Goal: Task Accomplishment & Management: Manage account settings

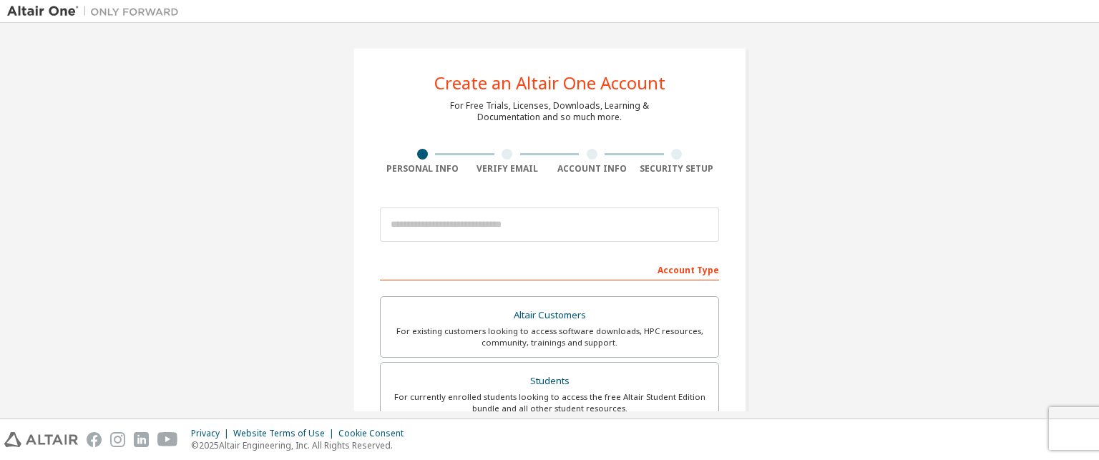
drag, startPoint x: 524, startPoint y: 205, endPoint x: 519, endPoint y: 215, distance: 10.2
click at [519, 215] on div at bounding box center [549, 224] width 339 height 49
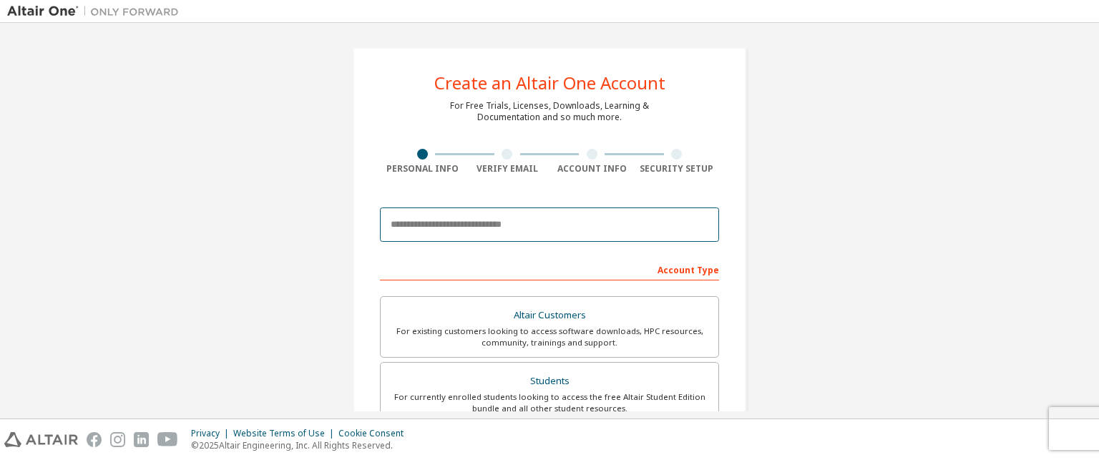
click at [519, 215] on input "email" at bounding box center [549, 224] width 339 height 34
type input "**********"
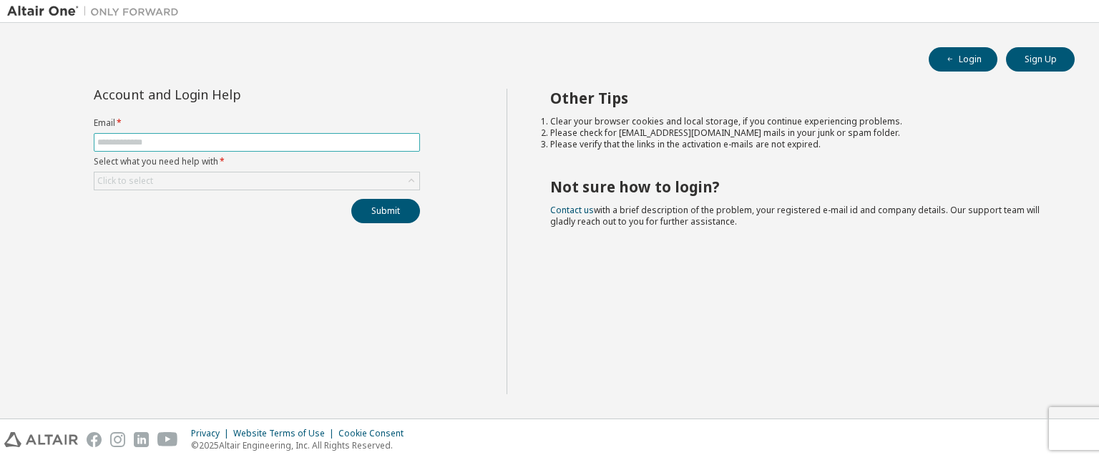
click at [240, 140] on input "text" at bounding box center [256, 142] width 319 height 11
type input "**********"
click at [301, 182] on div "Click to select" at bounding box center [256, 180] width 325 height 17
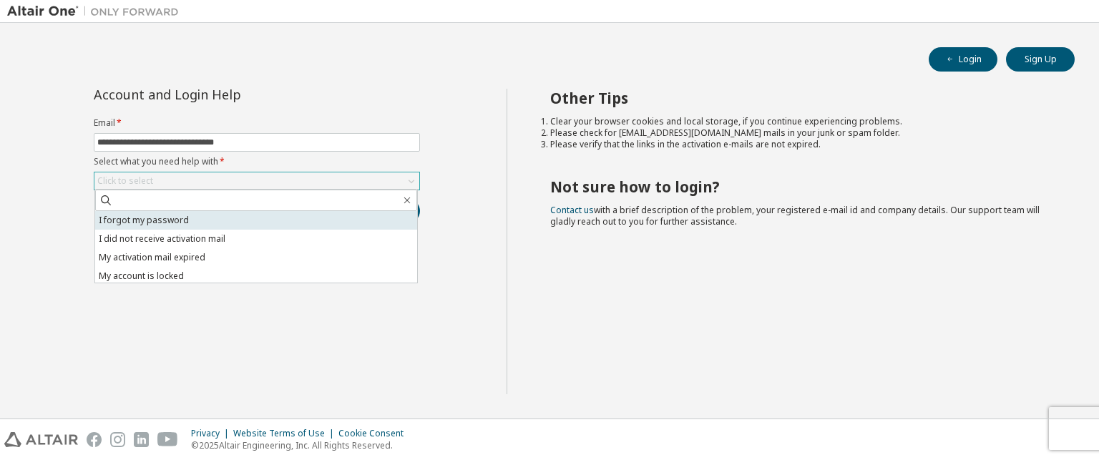
click at [274, 226] on li "I forgot my password" at bounding box center [256, 220] width 322 height 19
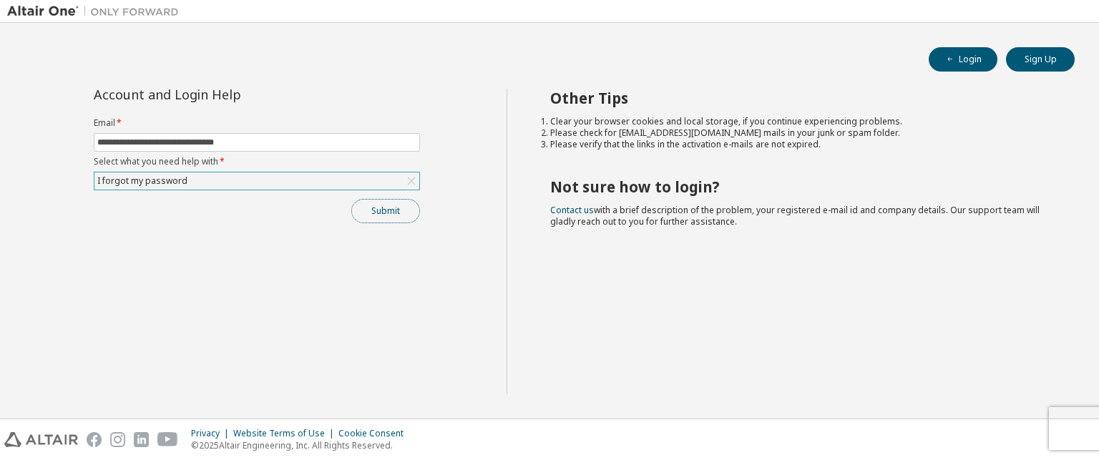
click at [389, 210] on button "Submit" at bounding box center [385, 211] width 69 height 24
click at [399, 213] on button "Submit" at bounding box center [385, 211] width 69 height 24
click at [330, 185] on div "I forgot my password" at bounding box center [256, 180] width 325 height 17
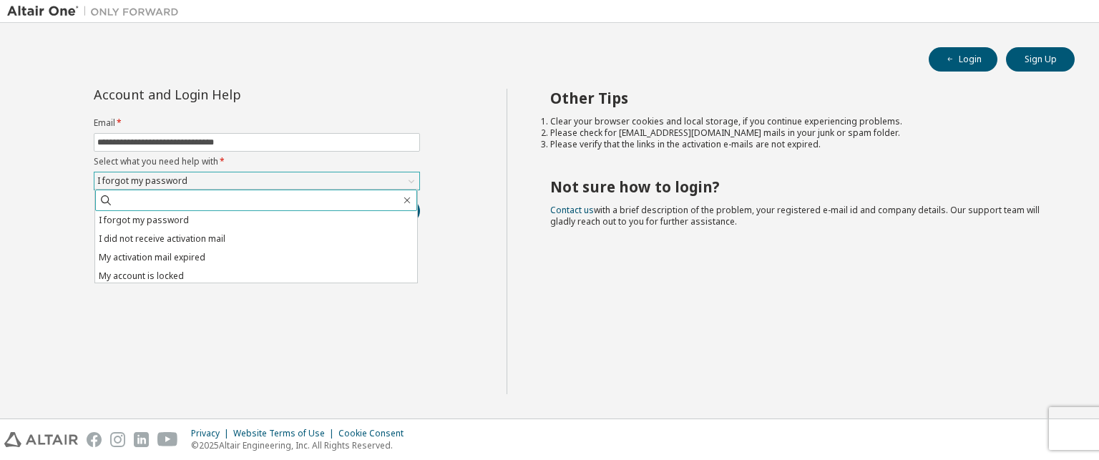
click at [309, 197] on input "text" at bounding box center [257, 200] width 288 height 14
click at [406, 411] on div "**********" at bounding box center [549, 250] width 1085 height 323
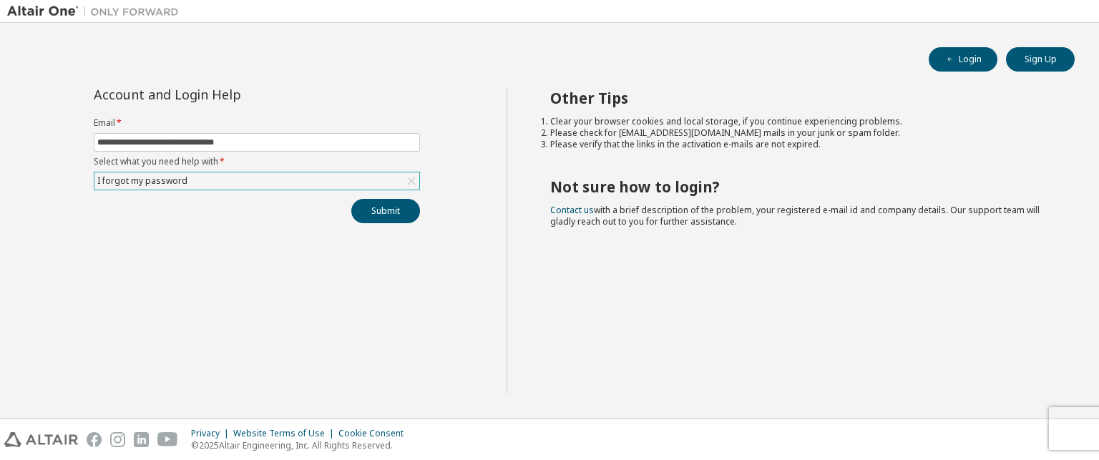
click at [273, 189] on div "I forgot my password" at bounding box center [257, 181] width 326 height 19
click at [282, 185] on div "I forgot my password" at bounding box center [256, 180] width 325 height 17
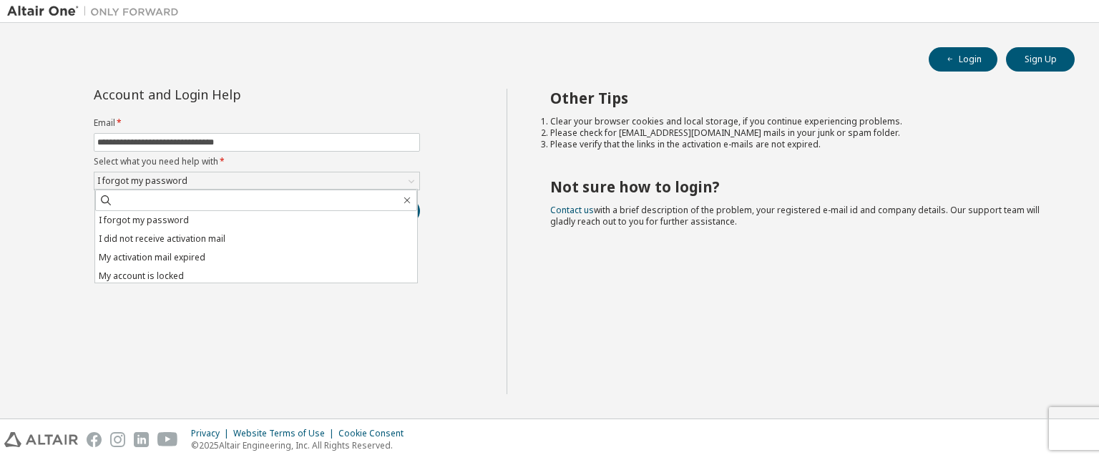
click at [653, 310] on div "Other Tips Clear your browser cookies and local storage, if you continue experi…" at bounding box center [800, 242] width 586 height 306
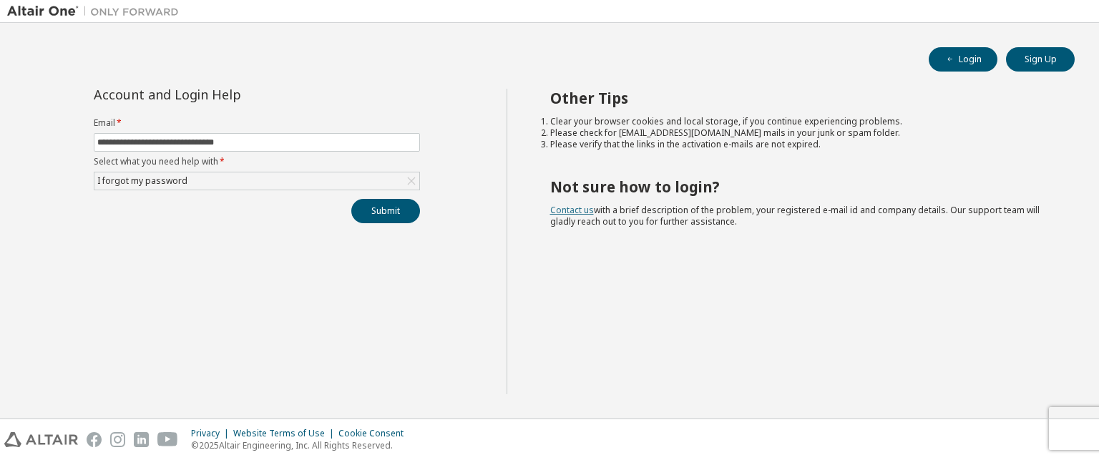
click at [572, 210] on link "Contact us" at bounding box center [572, 210] width 44 height 12
click at [965, 65] on button "Login" at bounding box center [963, 59] width 69 height 24
